Goal: Share content: Share content

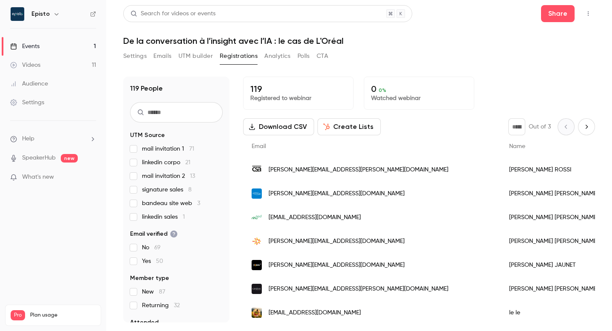
click at [49, 68] on link "Videos 11" at bounding box center [53, 65] width 106 height 19
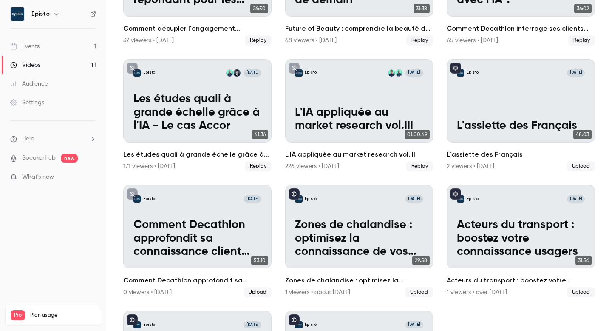
scroll to position [153, 0]
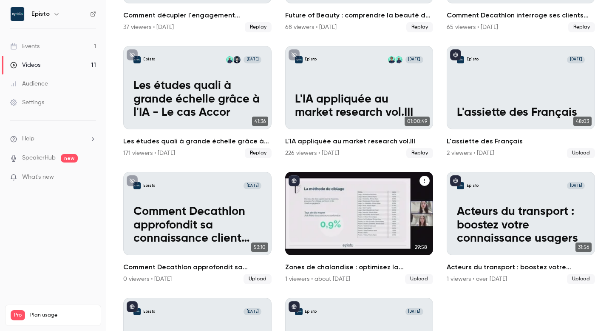
click at [424, 178] on icon "Zones de chalandise : optimisez la connaissance de vos cibles sur vos emplaceme…" at bounding box center [424, 180] width 5 height 5
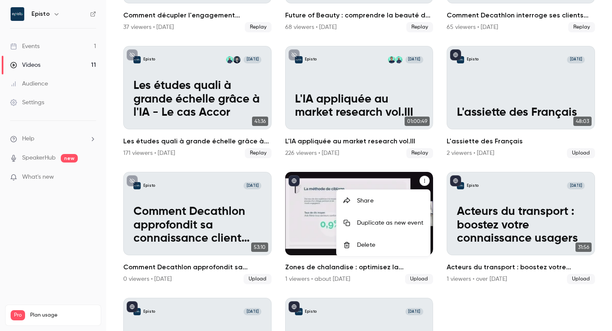
click at [380, 201] on div "Share" at bounding box center [390, 200] width 66 height 8
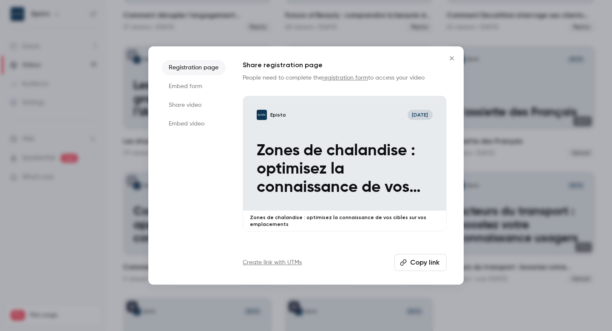
click at [415, 262] on button "Copy link" at bounding box center [420, 262] width 52 height 17
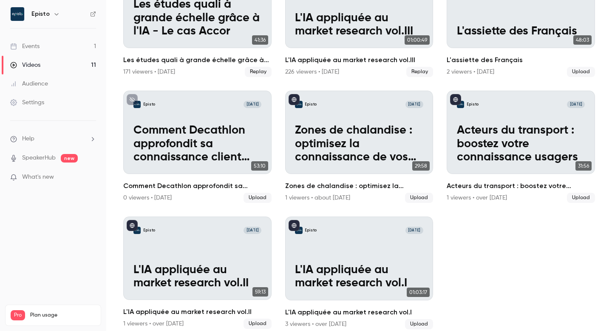
scroll to position [237, 0]
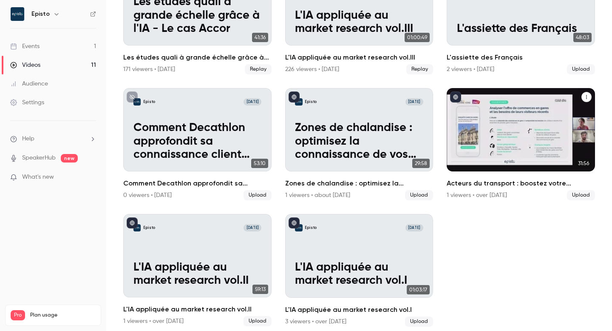
click at [585, 96] on icon "Acteurs du transport : boostez votre connaissance usagers" at bounding box center [586, 96] width 5 height 5
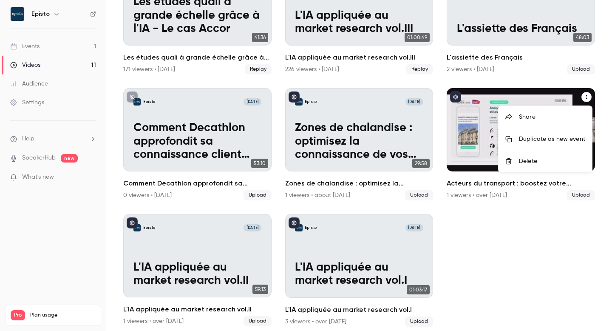
click at [541, 122] on li "Share" at bounding box center [544, 117] width 93 height 22
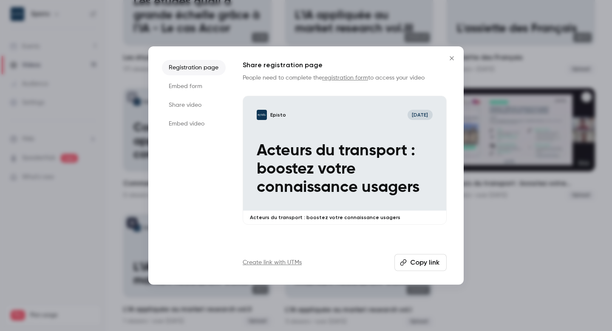
click at [425, 263] on button "Copy link" at bounding box center [420, 262] width 52 height 17
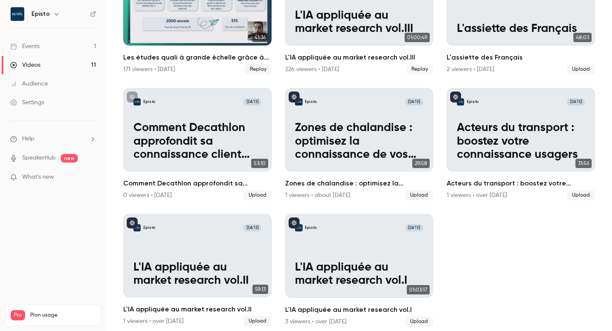
scroll to position [0, 0]
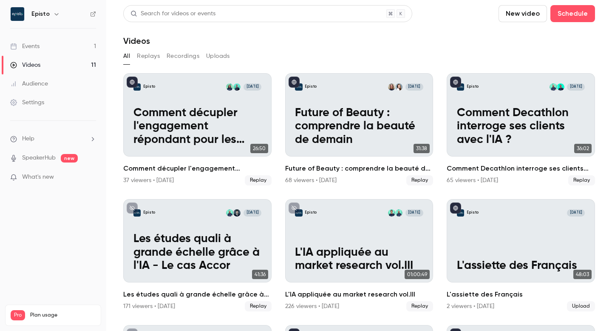
click at [38, 45] on div "Events" at bounding box center [24, 46] width 29 height 8
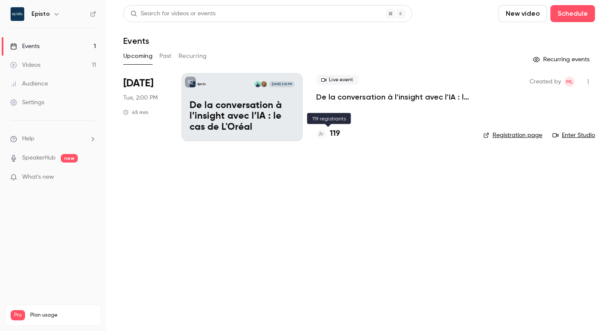
click at [332, 130] on h4 "119" at bounding box center [335, 133] width 10 height 11
